Goal: Information Seeking & Learning: Check status

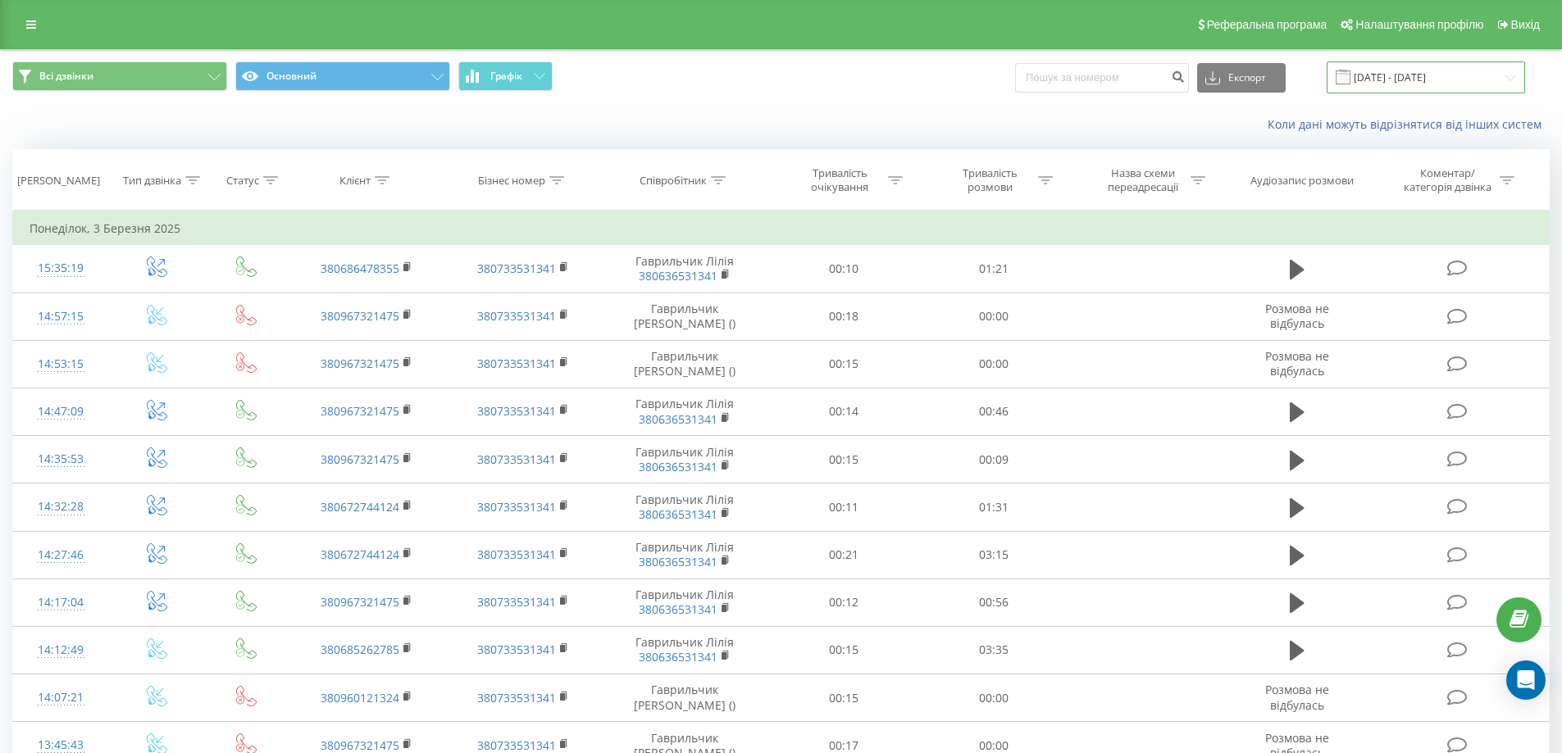
click at [1405, 72] on input "[DATE] - [DATE]" at bounding box center [1426, 77] width 198 height 32
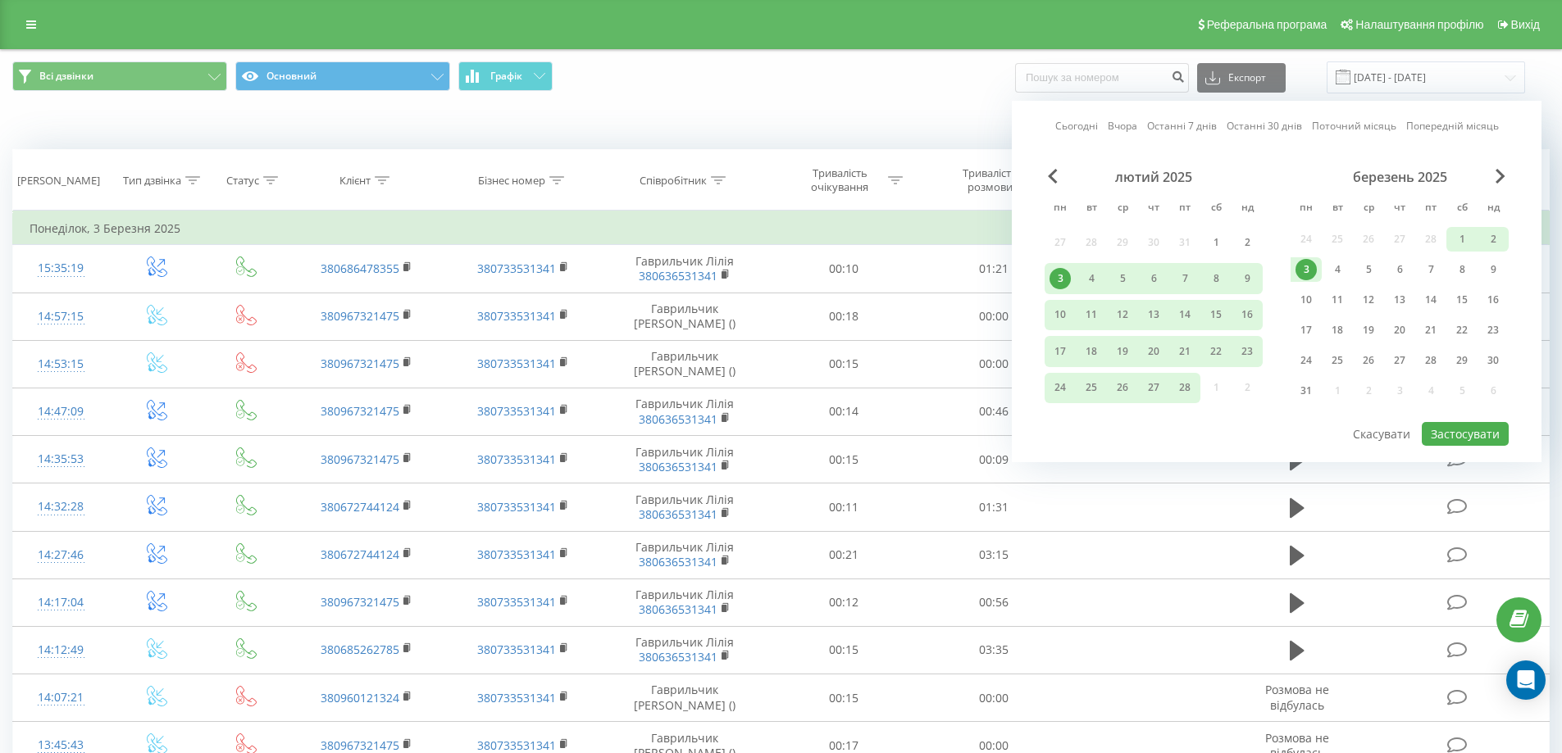
click at [1424, 123] on link "Попередній місяць" at bounding box center [1452, 126] width 93 height 16
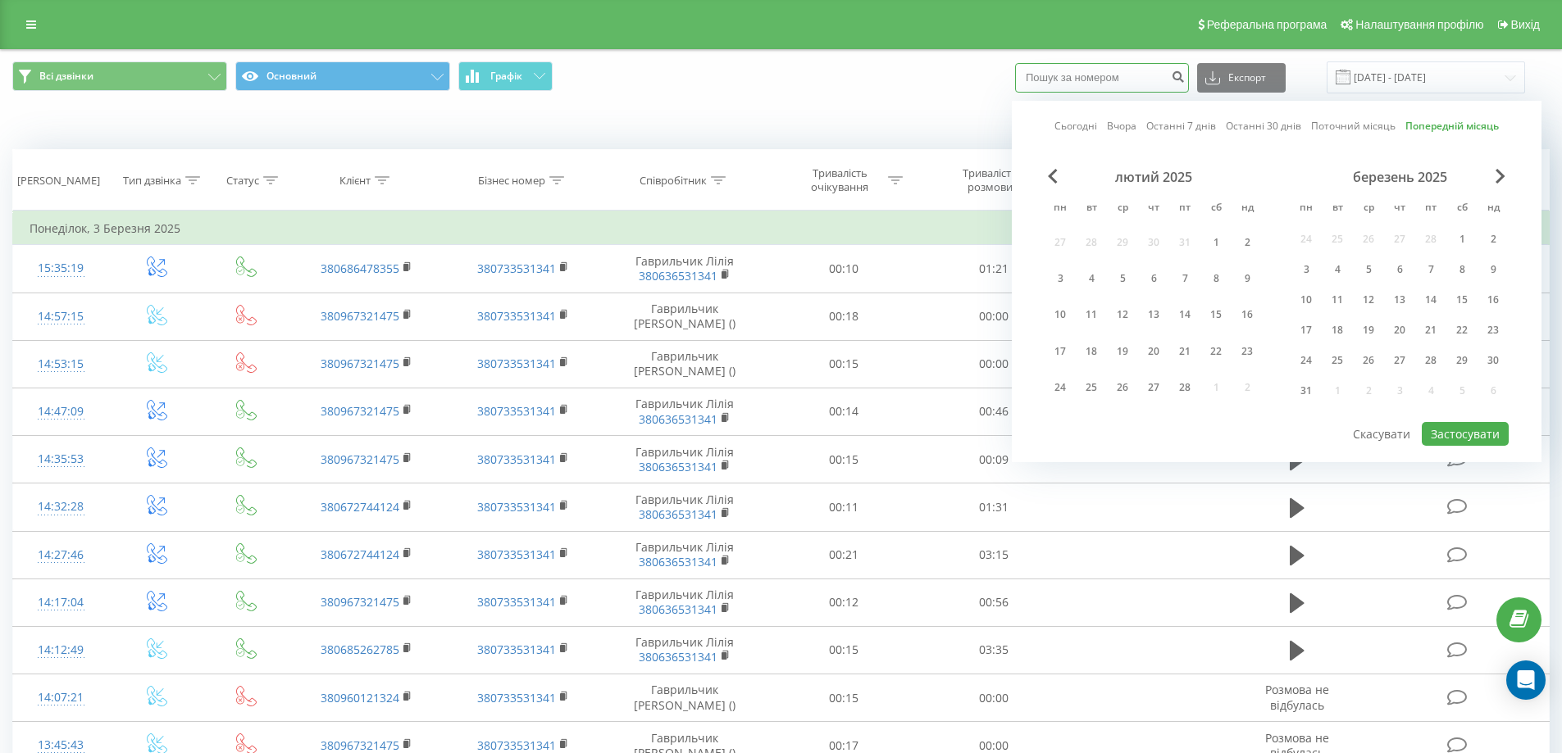
click at [1090, 81] on input at bounding box center [1102, 78] width 174 height 30
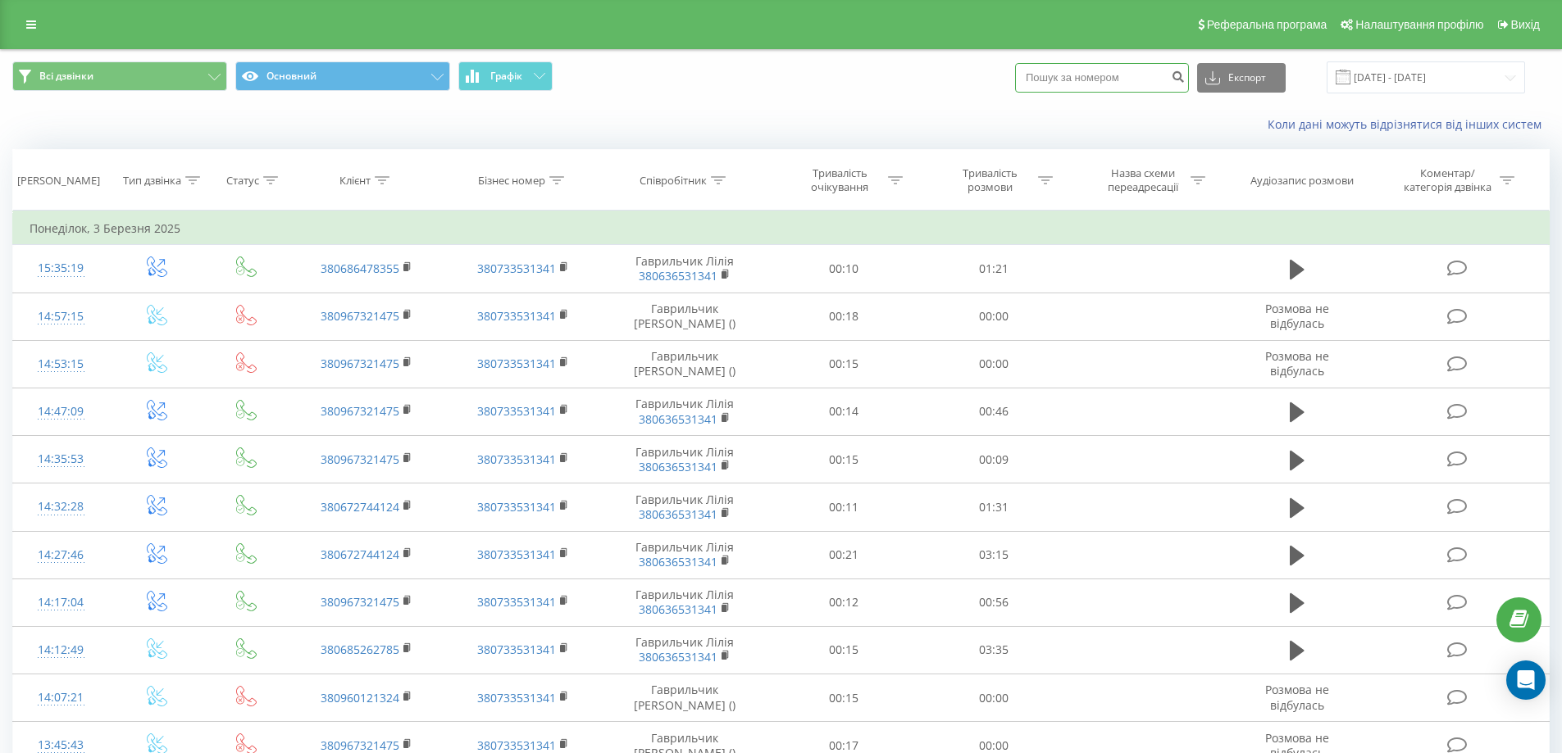
paste input "[PHONE_NUMBER]"
type input "[PHONE_NUMBER]"
click at [1188, 80] on button "submit" at bounding box center [1178, 78] width 22 height 30
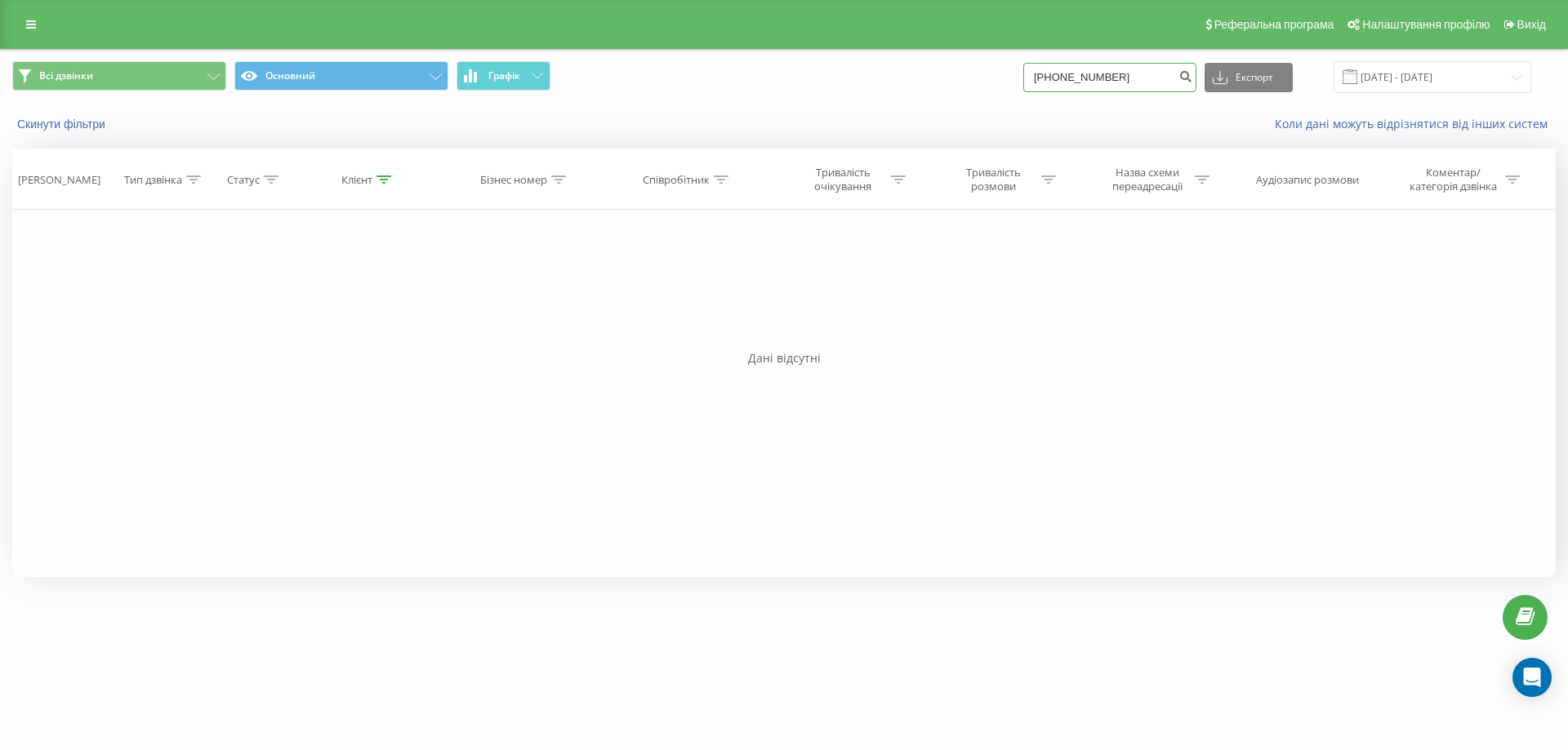
drag, startPoint x: 1139, startPoint y: 77, endPoint x: 1044, endPoint y: 76, distance: 95.0
click at [1044, 76] on input "[PHONE_NUMBER]" at bounding box center [1110, 78] width 173 height 30
type input "0661780457"
click at [1192, 80] on icon "submit" at bounding box center [1185, 75] width 14 height 10
